Goal: Task Accomplishment & Management: Manage account settings

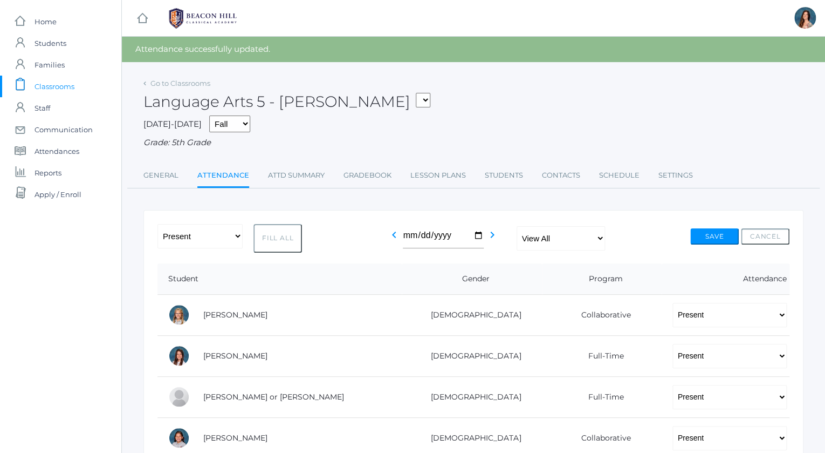
click at [416, 93] on select "05ART - Art 5 Salazar 05CITIZEN - Citizenship and Stewardship 5 Salazar 05CITIZ…" at bounding box center [423, 100] width 15 height 15
select select "1971"
click option "05MATH - Mathematics 5 [PERSON_NAME]" at bounding box center [0, 0] width 0 height 0
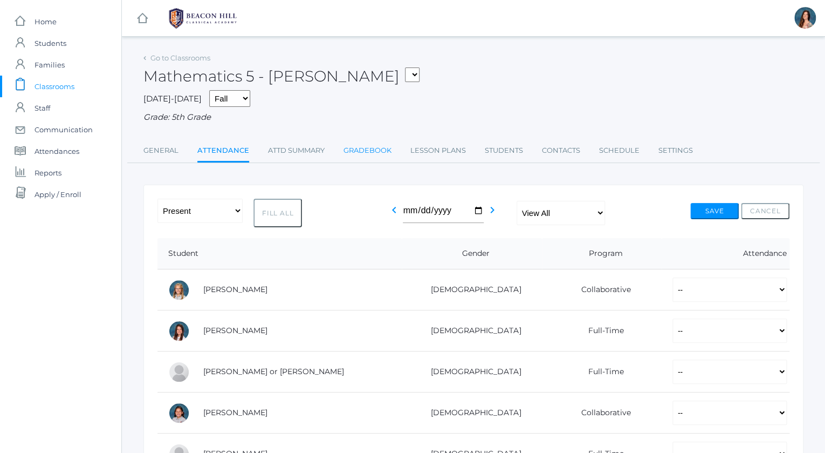
click at [368, 149] on link "Gradebook" at bounding box center [368, 151] width 48 height 22
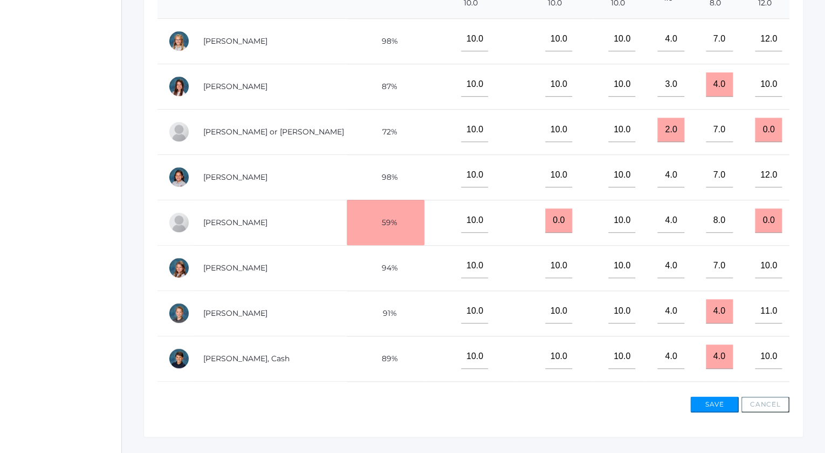
scroll to position [334, 0]
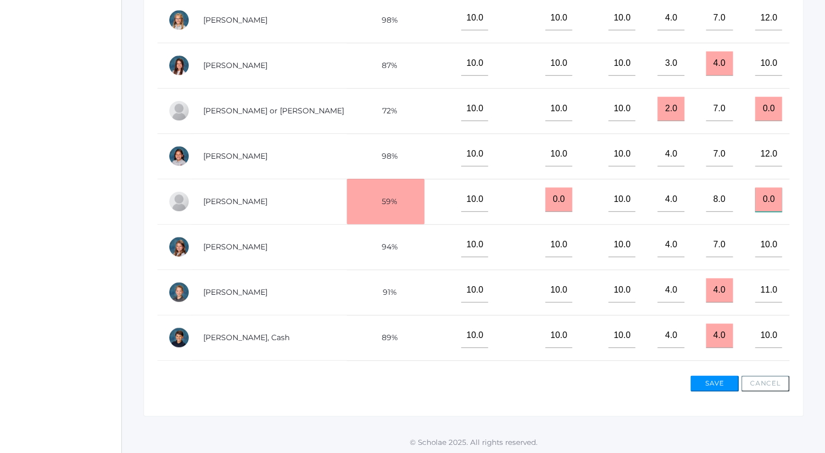
click at [764, 196] on input "0.0" at bounding box center [768, 199] width 27 height 24
click at [769, 197] on input "0.0" at bounding box center [768, 199] width 27 height 24
type input "0"
type input "10"
click at [707, 381] on button "Save" at bounding box center [714, 383] width 49 height 16
